Goal: Task Accomplishment & Management: Use online tool/utility

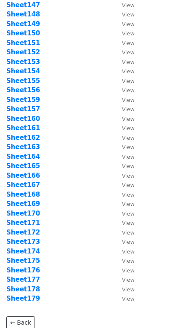
scroll to position [1512, 0]
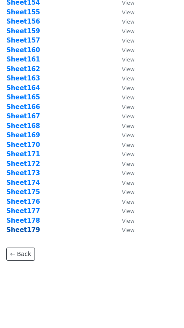
click at [30, 230] on strong "Sheet179" at bounding box center [23, 230] width 34 height 8
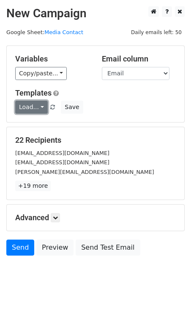
click at [38, 113] on link "Load..." at bounding box center [31, 107] width 32 height 13
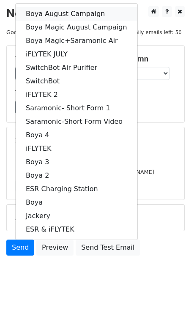
click at [74, 14] on link "Boya August Campaign" at bounding box center [76, 13] width 121 height 13
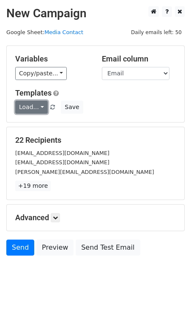
click at [21, 107] on link "Load..." at bounding box center [31, 107] width 32 height 13
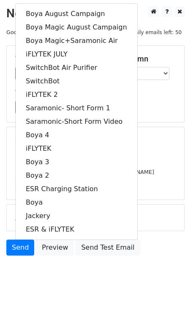
click at [162, 110] on div "Load... Boya August Campaign Boya Magic August Campaign Boya Magic+Saramonic Ai…" at bounding box center [95, 107] width 173 height 13
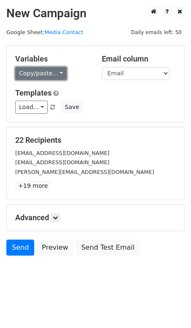
click at [53, 73] on link "Copy/paste..." at bounding box center [40, 73] width 51 height 13
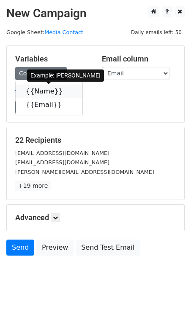
click at [41, 88] on link "{{Name}}" at bounding box center [49, 91] width 67 height 13
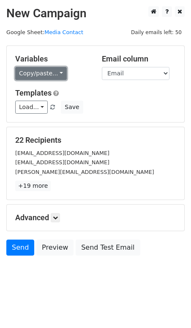
click at [40, 74] on link "Copy/paste..." at bounding box center [40, 73] width 51 height 13
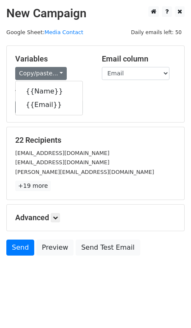
click at [100, 81] on div "Variables Copy/paste... {{Name}} {{Email}} Email column Name Email Templates Lo…" at bounding box center [95, 84] width 177 height 76
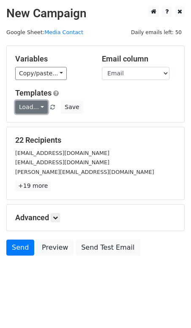
click at [22, 106] on link "Load..." at bounding box center [31, 107] width 32 height 13
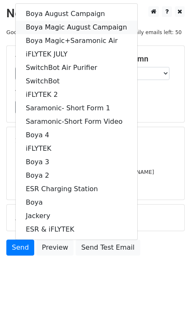
click at [77, 27] on link "Boya Magic August Campaign" at bounding box center [76, 27] width 121 height 13
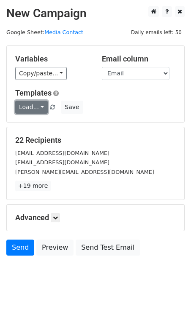
click at [26, 110] on link "Load..." at bounding box center [31, 107] width 32 height 13
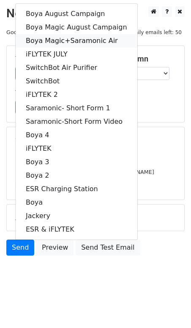
click at [94, 40] on link "Boya Magic+Saramonic Air" at bounding box center [76, 40] width 121 height 13
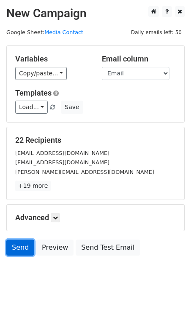
click at [27, 244] on link "Send" at bounding box center [20, 248] width 28 height 16
